Goal: Register for event/course

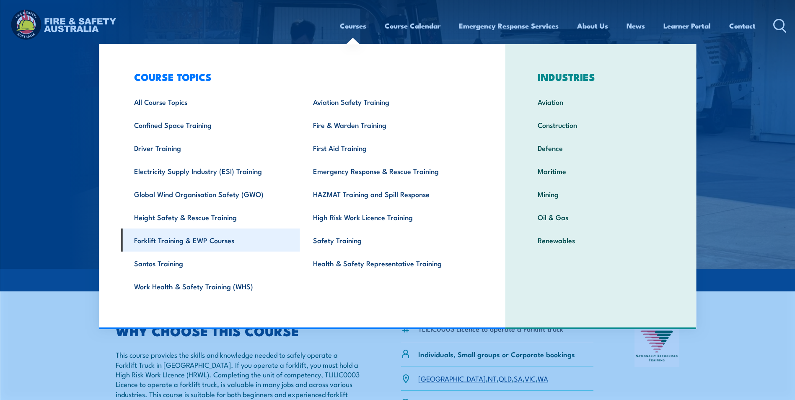
click at [197, 241] on link "Forklift Training & EWP Courses" at bounding box center [210, 239] width 179 height 23
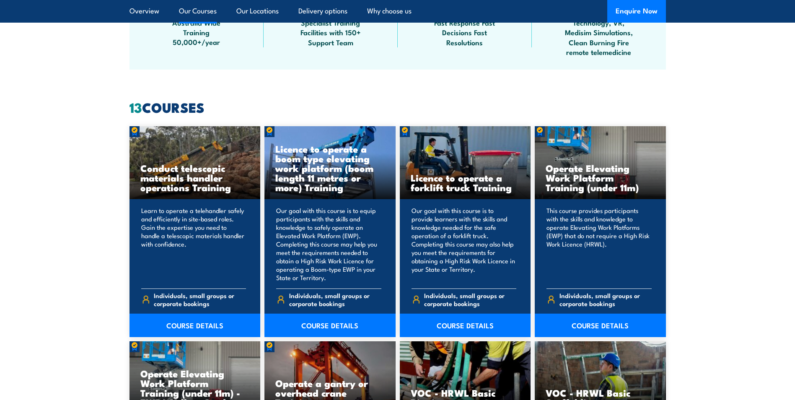
scroll to position [628, 0]
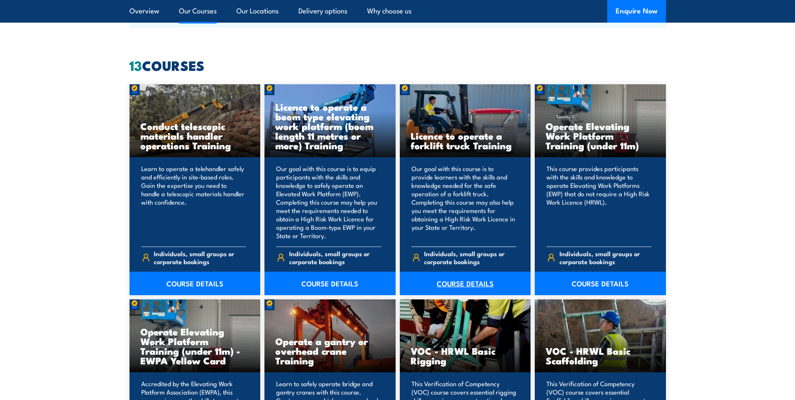
click at [478, 284] on link "COURSE DETAILS" at bounding box center [465, 282] width 131 height 23
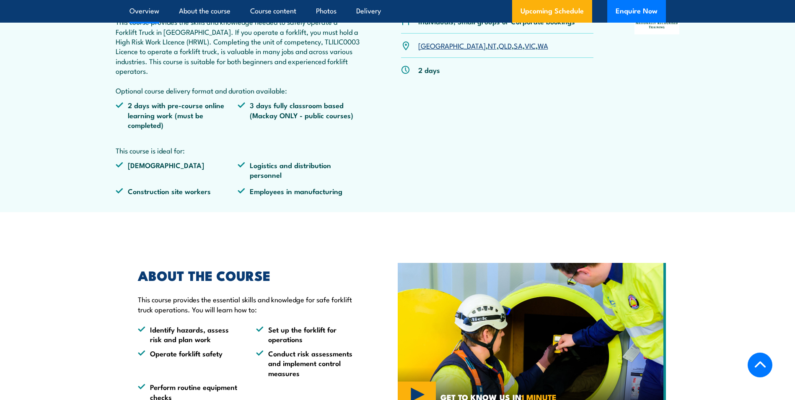
scroll to position [335, 0]
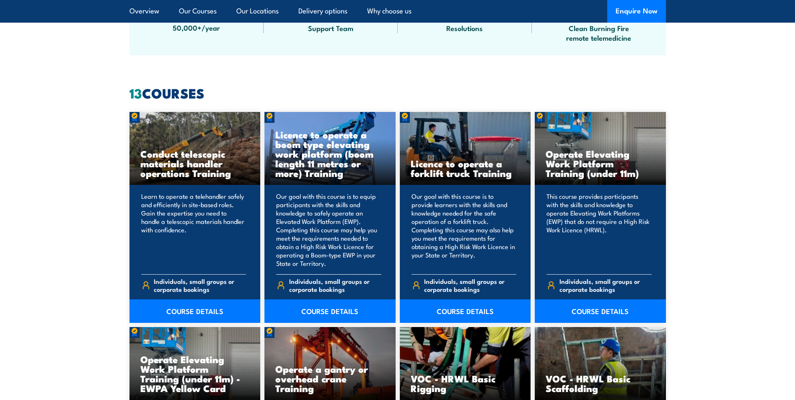
scroll to position [628, 0]
